Goal: Task Accomplishment & Management: Manage account settings

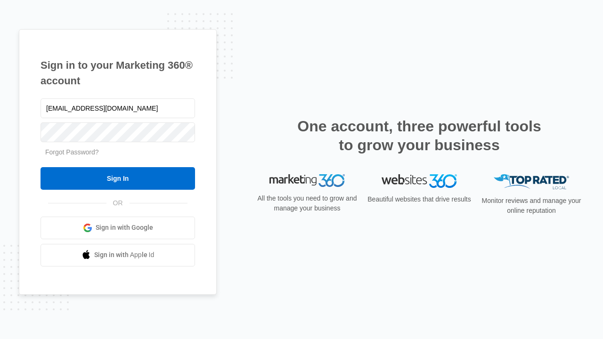
type input "[EMAIL_ADDRESS][DOMAIN_NAME]"
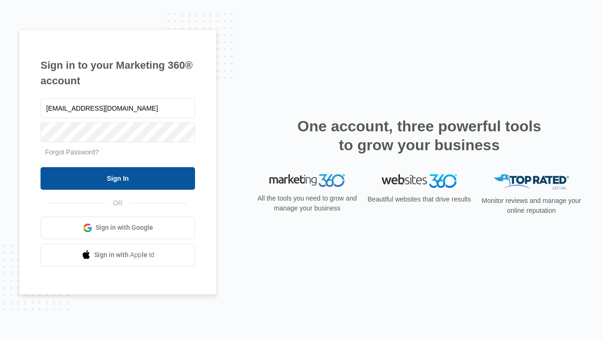
click at [118, 178] on input "Sign In" at bounding box center [118, 178] width 155 height 23
